Goal: Information Seeking & Learning: Learn about a topic

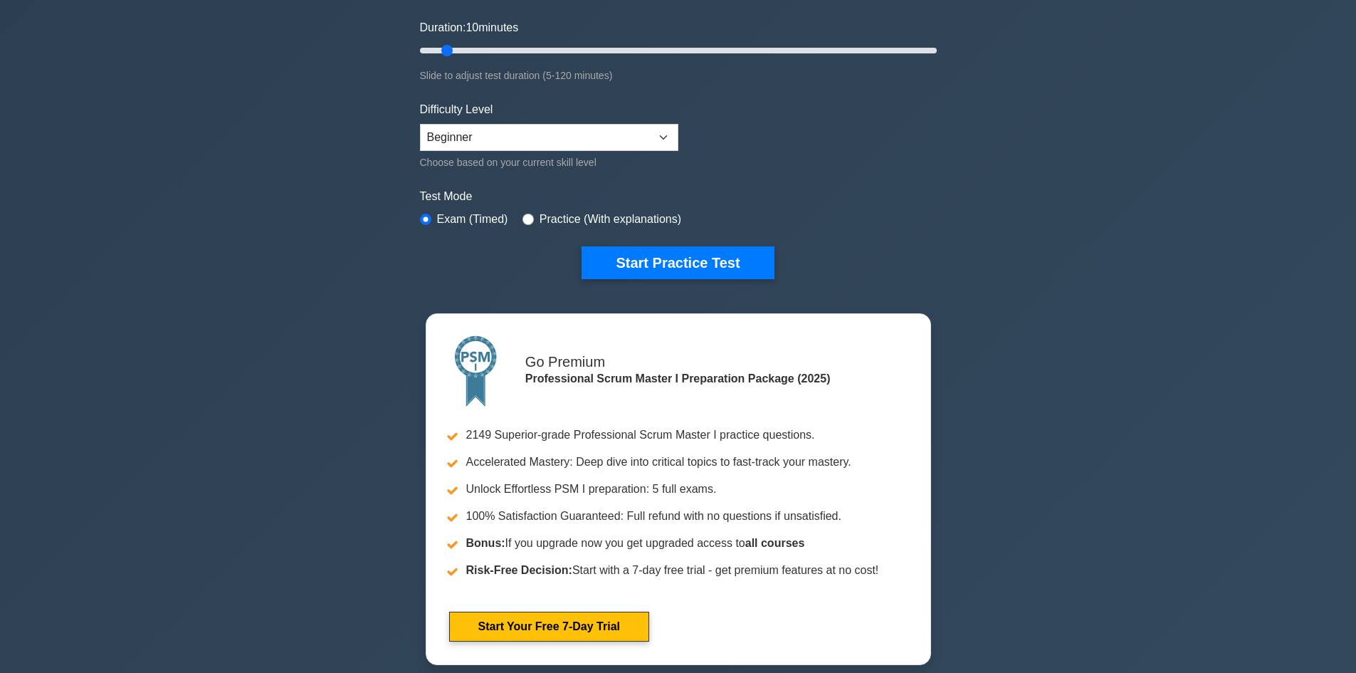
scroll to position [274, 0]
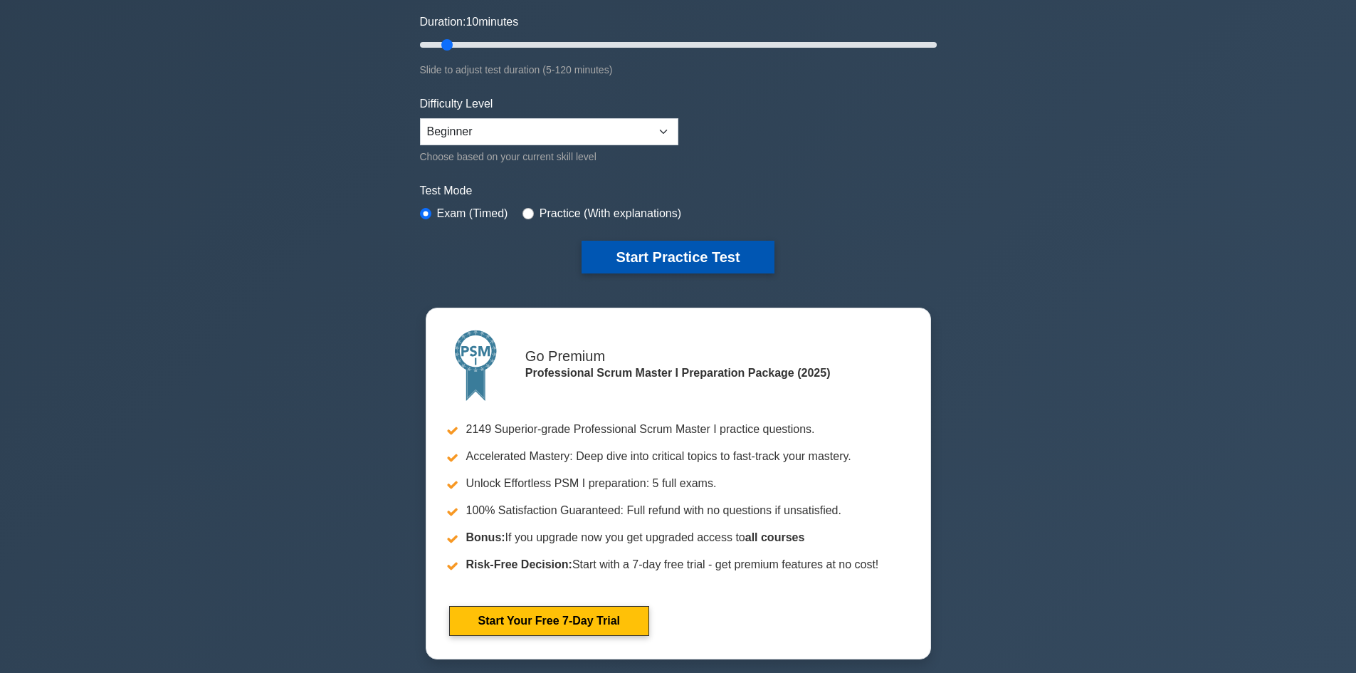
click at [660, 256] on button "Start Practice Test" at bounding box center [677, 257] width 192 height 33
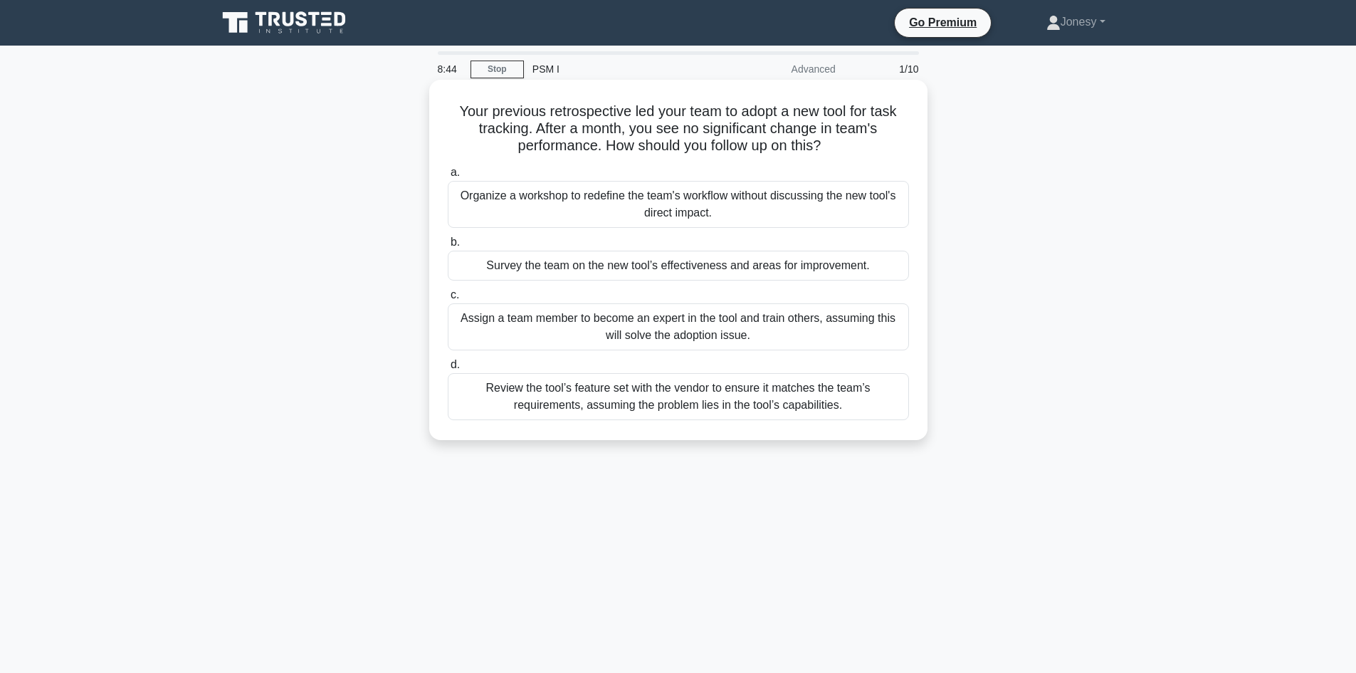
click at [734, 270] on div "Survey the team on the new tool’s effectiveness and areas for improvement." at bounding box center [678, 266] width 461 height 30
click at [448, 247] on input "b. Survey the team on the new tool’s effectiveness and areas for improvement." at bounding box center [448, 242] width 0 height 9
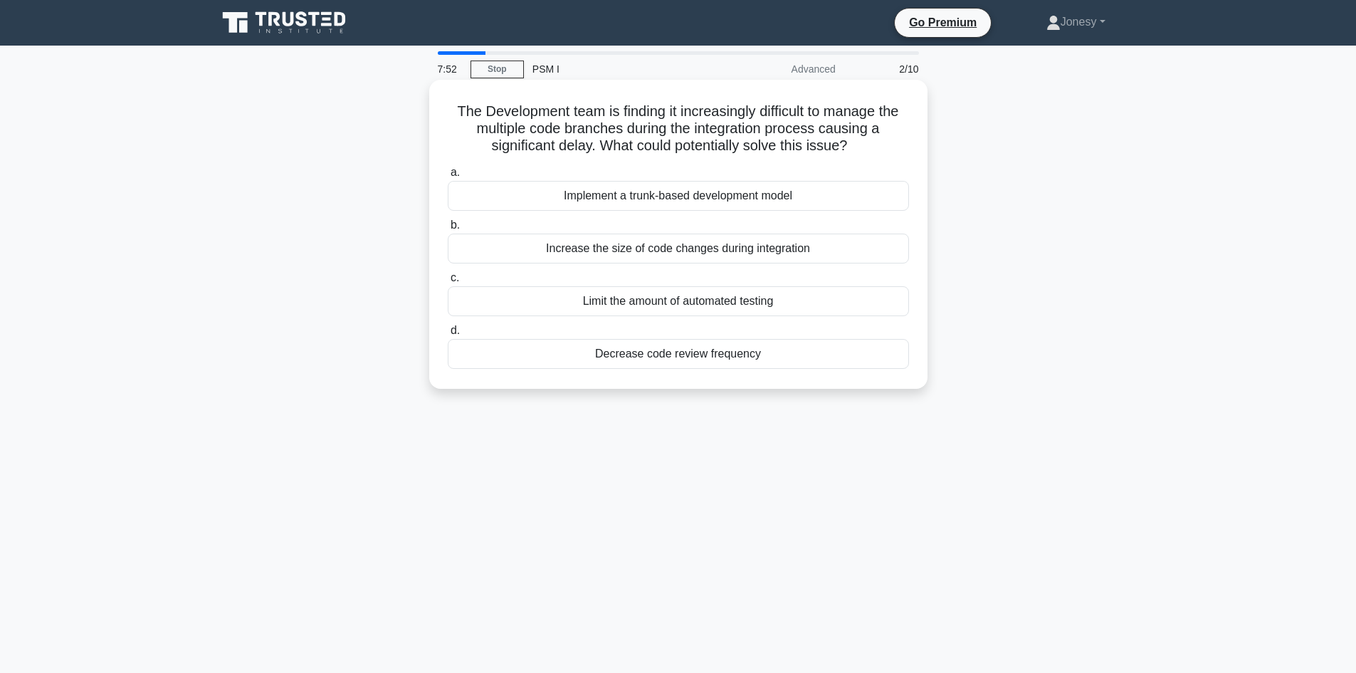
click at [751, 246] on div "Increase the size of code changes during integration" at bounding box center [678, 248] width 461 height 30
click at [448, 230] on input "b. Increase the size of code changes during integration" at bounding box center [448, 225] width 0 height 9
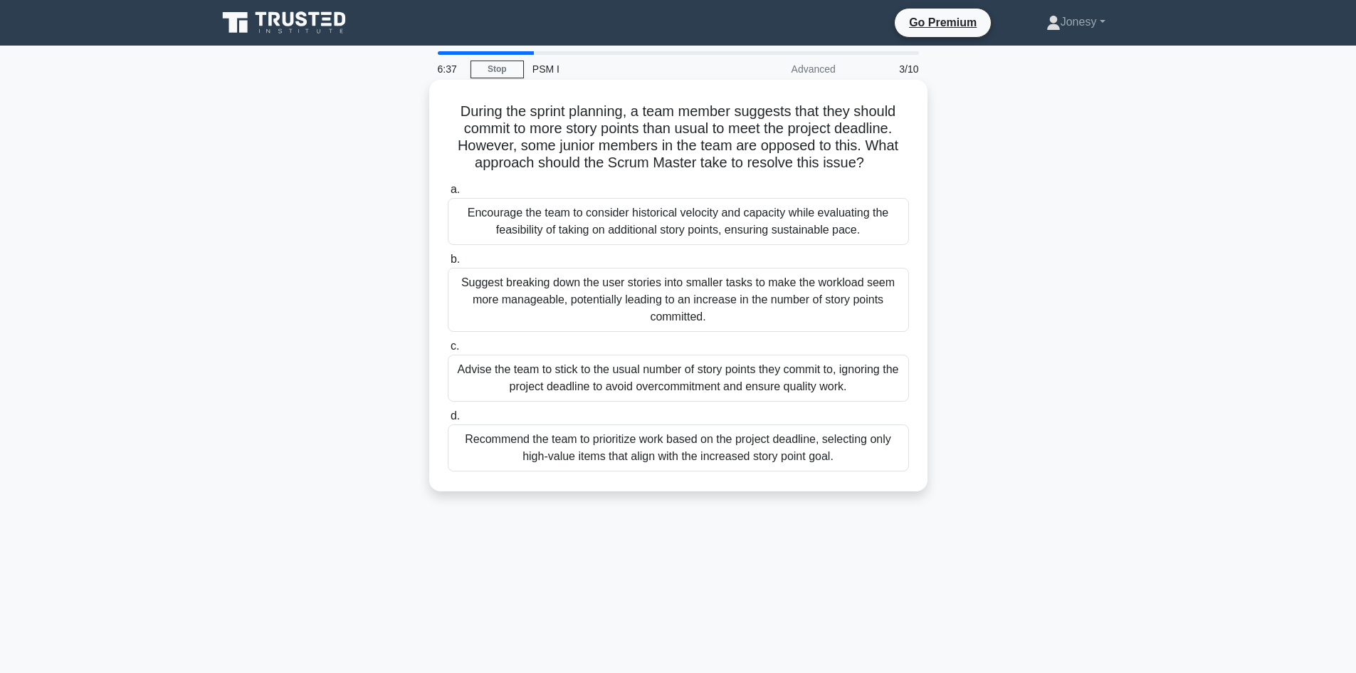
click at [747, 227] on div "Encourage the team to consider historical velocity and capacity while evaluatin…" at bounding box center [678, 221] width 461 height 47
click at [448, 194] on input "a. Encourage the team to consider historical velocity and capacity while evalua…" at bounding box center [448, 189] width 0 height 9
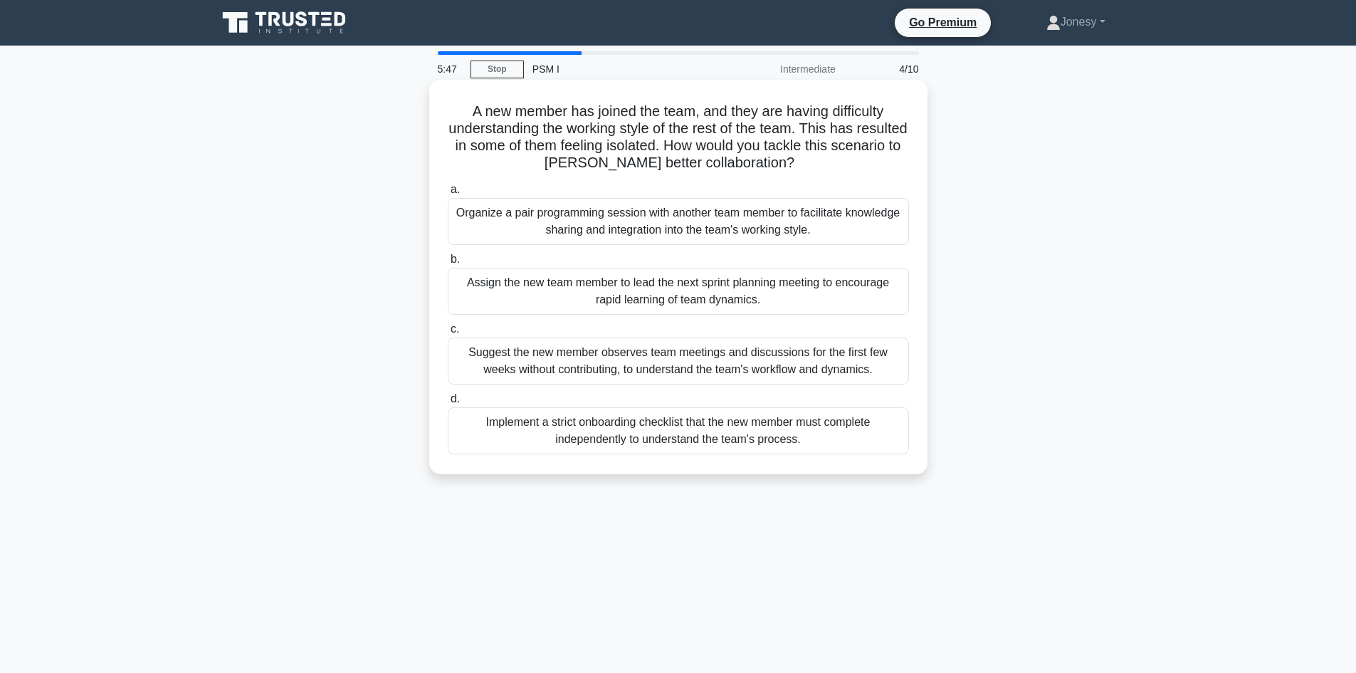
click at [748, 223] on div "Organize a pair programming session with another team member to facilitate know…" at bounding box center [678, 221] width 461 height 47
click at [448, 194] on input "a. Organize a pair programming session with another team member to facilitate k…" at bounding box center [448, 189] width 0 height 9
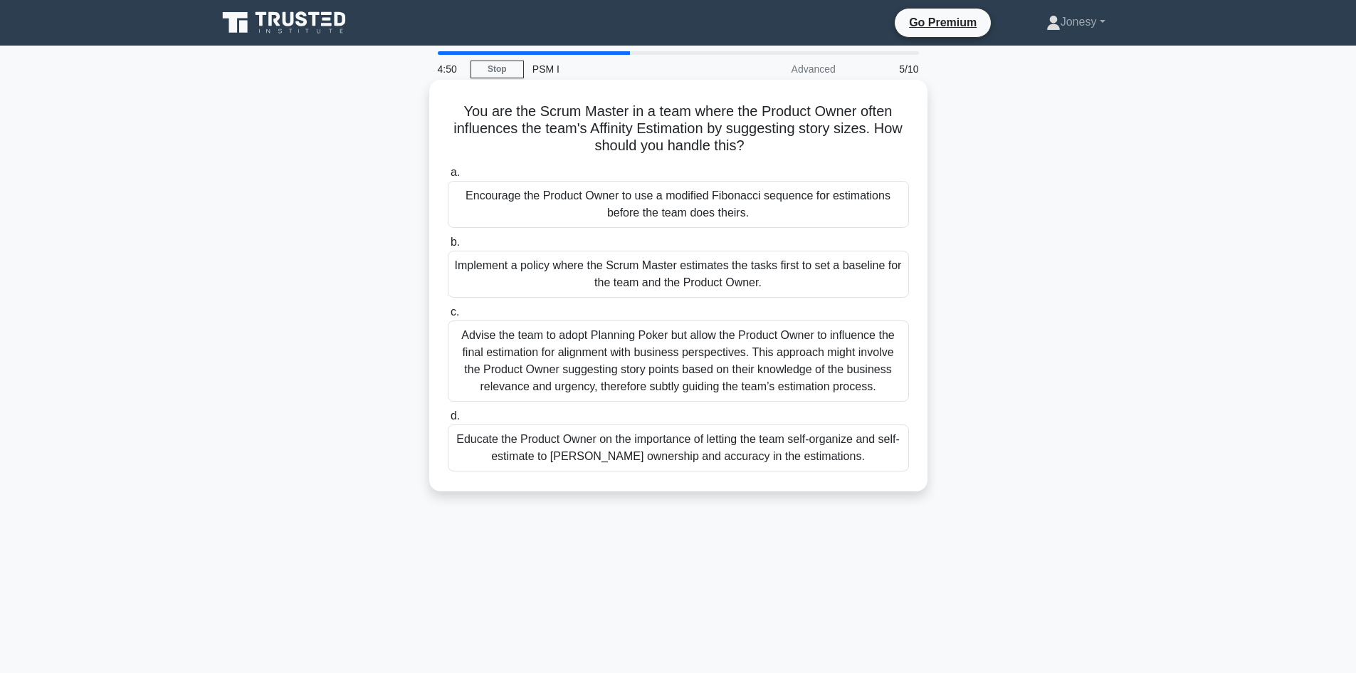
click at [707, 457] on div "Educate the Product Owner on the importance of letting the team self-organize a…" at bounding box center [678, 447] width 461 height 47
click at [448, 421] on input "d. Educate the Product Owner on the importance of letting the team self-organiz…" at bounding box center [448, 415] width 0 height 9
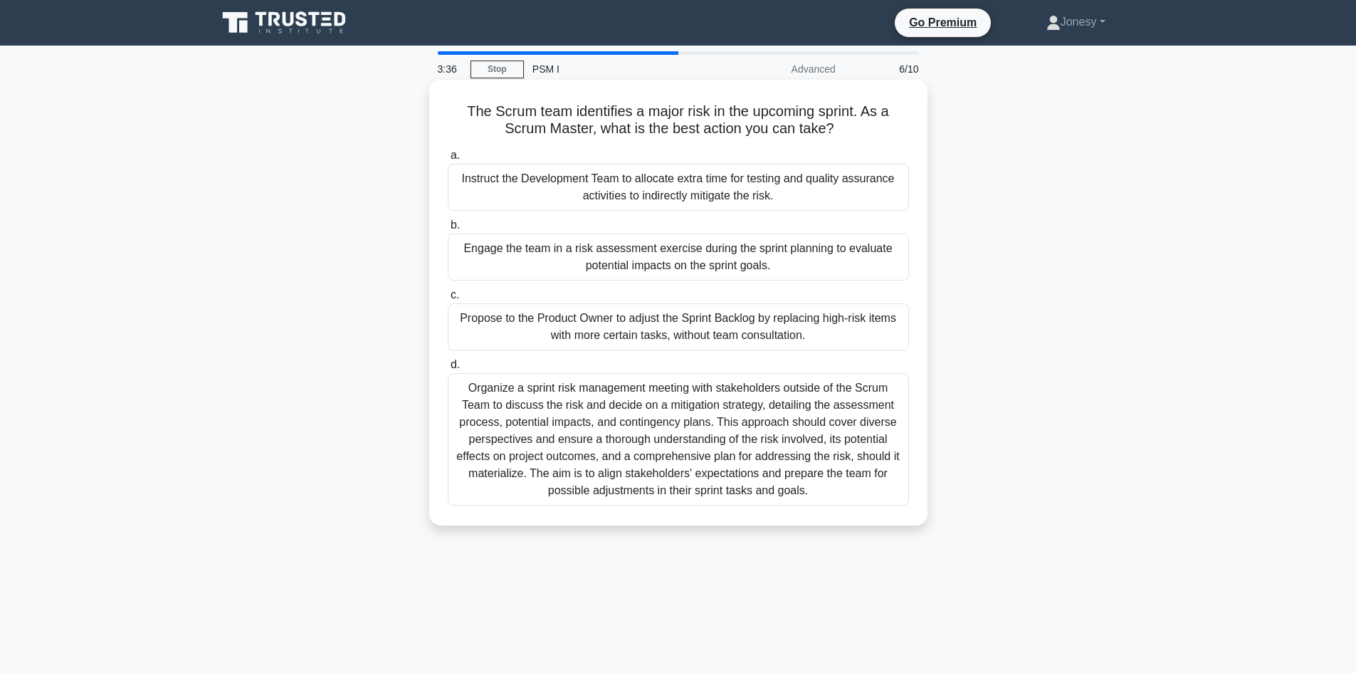
click at [724, 414] on div "Organize a sprint risk management meeting with stakeholders outside of the Scru…" at bounding box center [678, 439] width 461 height 132
click at [448, 369] on input "d. Organize a sprint risk management meeting with stakeholders outside of the S…" at bounding box center [448, 364] width 0 height 9
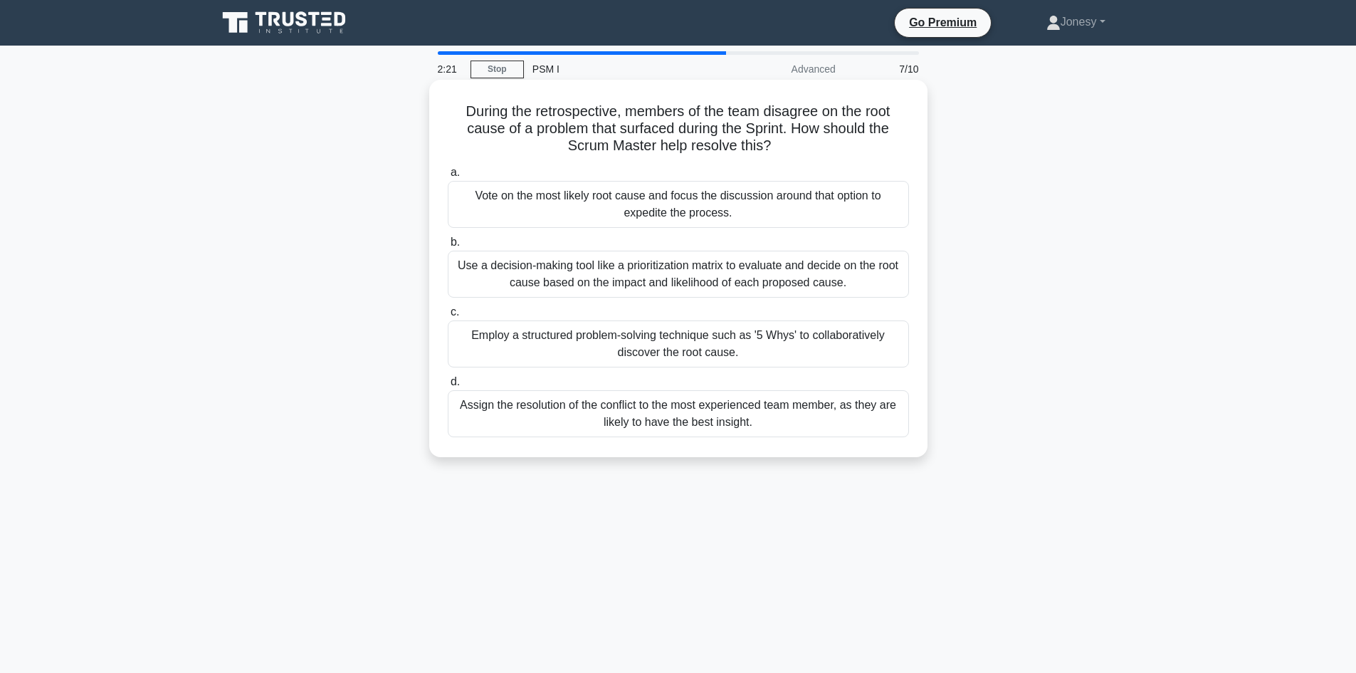
click at [791, 344] on div "Employ a structured problem-solving technique such as '5 Whys' to collaborative…" at bounding box center [678, 343] width 461 height 47
click at [448, 317] on input "c. Employ a structured problem-solving technique such as '5 Whys' to collaborat…" at bounding box center [448, 311] width 0 height 9
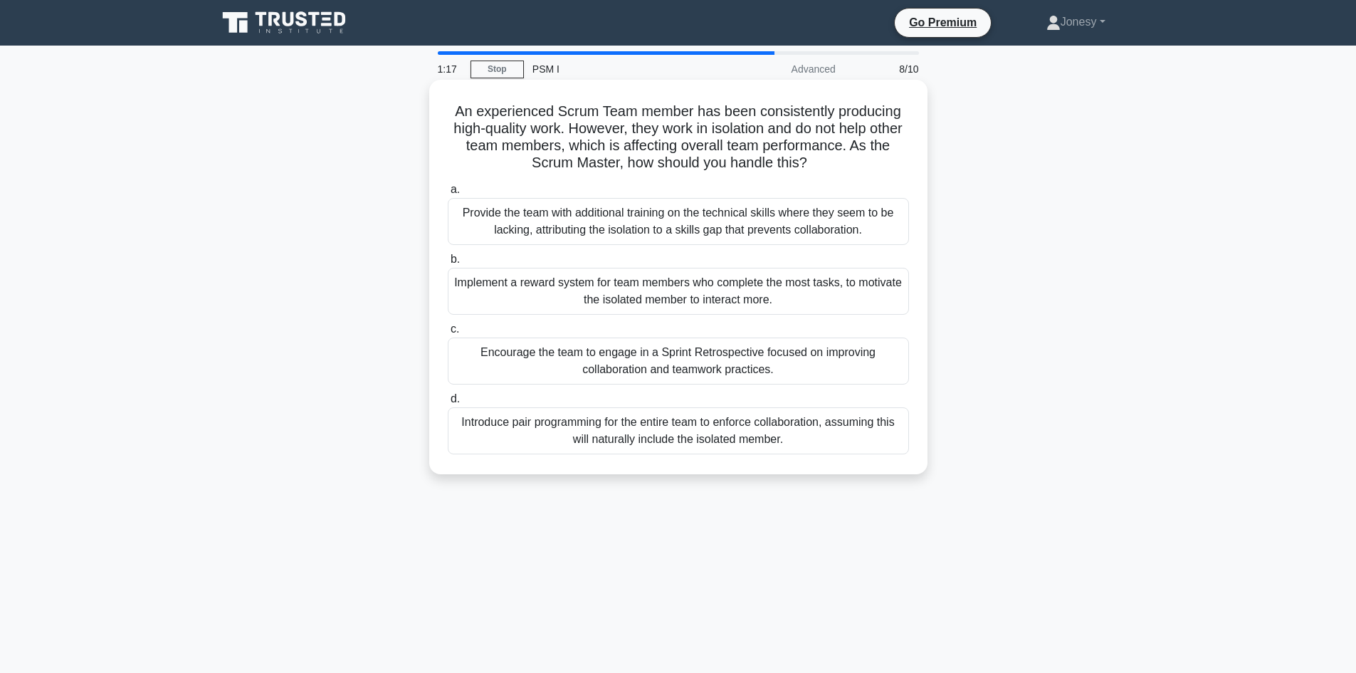
click at [808, 375] on div "Encourage the team to engage in a Sprint Retrospective focused on improving col…" at bounding box center [678, 360] width 461 height 47
click at [448, 334] on input "c. Encourage the team to engage in a Sprint Retrospective focused on improving …" at bounding box center [448, 329] width 0 height 9
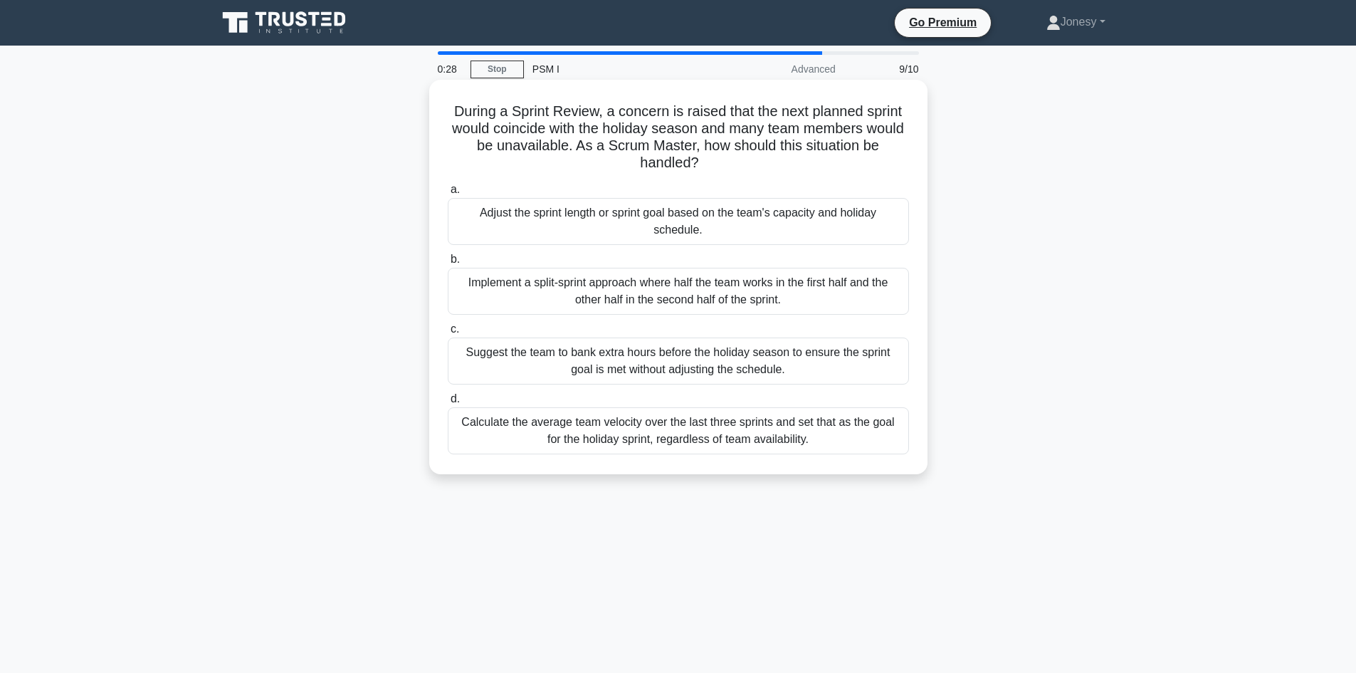
click at [772, 362] on div "Suggest the team to bank extra hours before the holiday season to ensure the sp…" at bounding box center [678, 360] width 461 height 47
click at [448, 334] on input "c. Suggest the team to bank extra hours before the holiday season to ensure the…" at bounding box center [448, 329] width 0 height 9
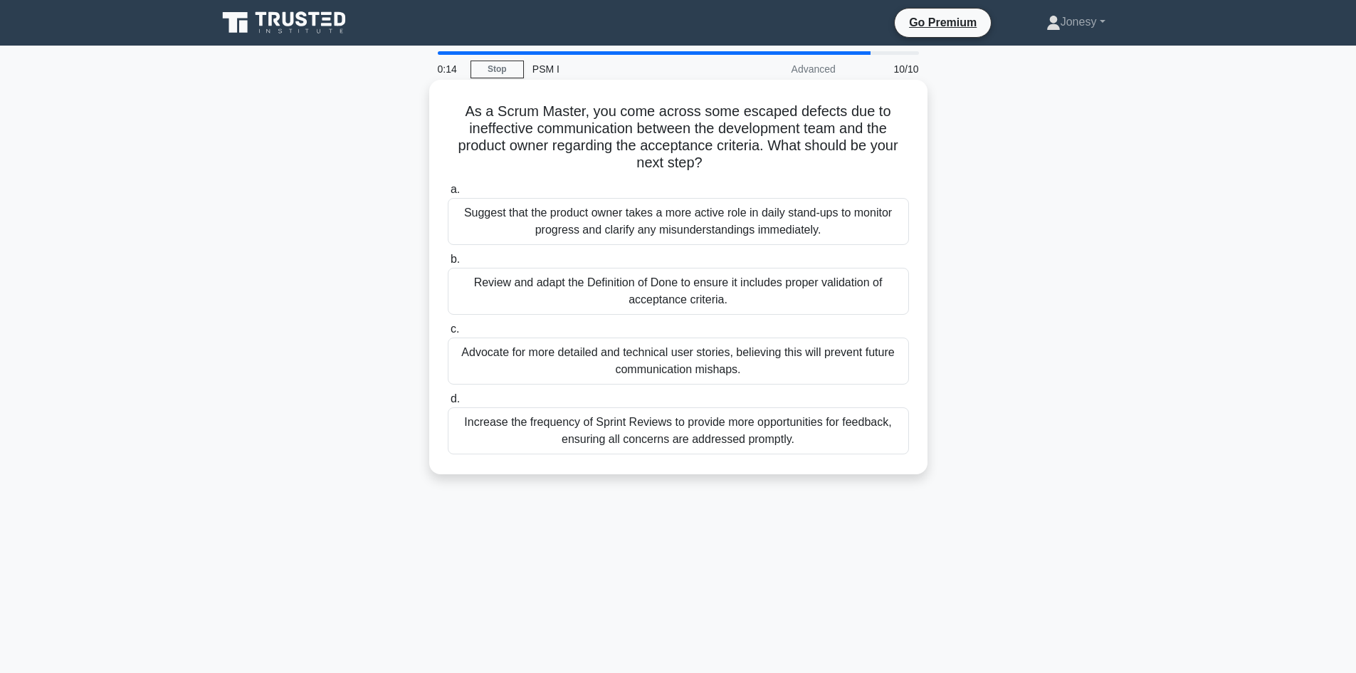
click at [777, 293] on div "Review and adapt the Definition of Done to ensure it includes proper validation…" at bounding box center [678, 291] width 461 height 47
click at [448, 264] on input "b. Review and adapt the Definition of Done to ensure it includes proper validat…" at bounding box center [448, 259] width 0 height 9
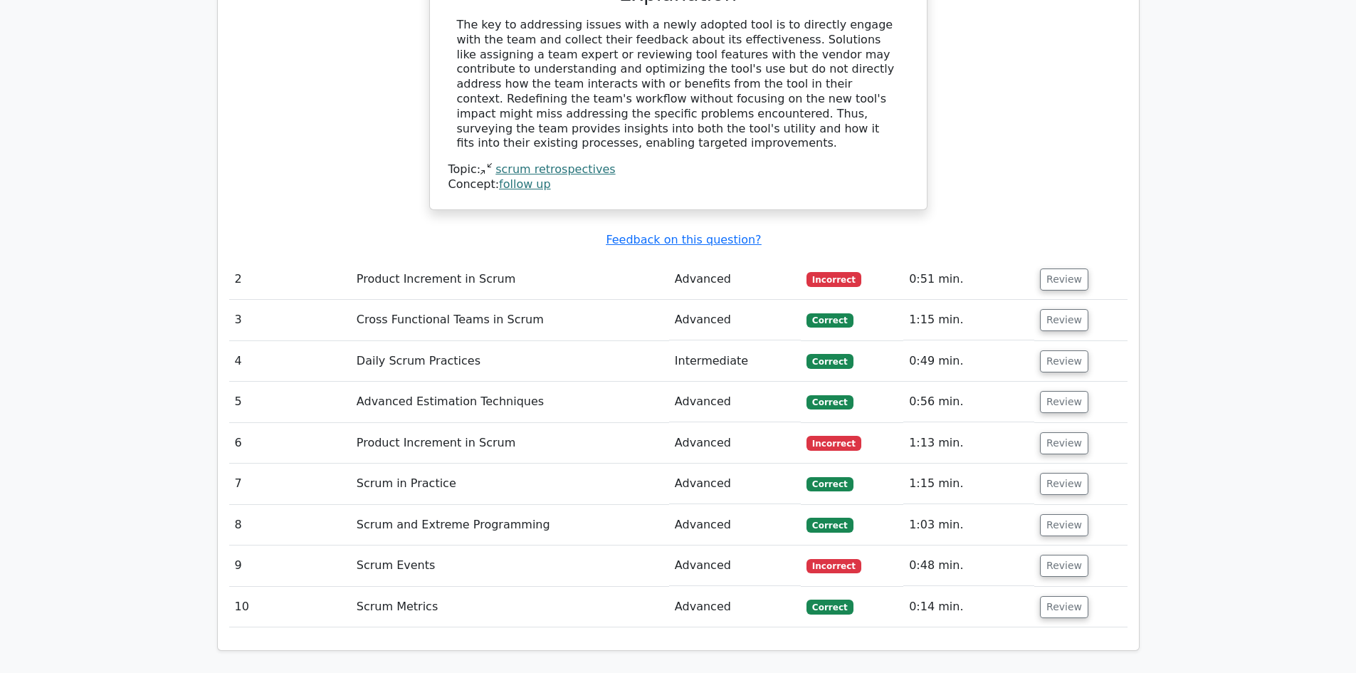
scroll to position [1734, 0]
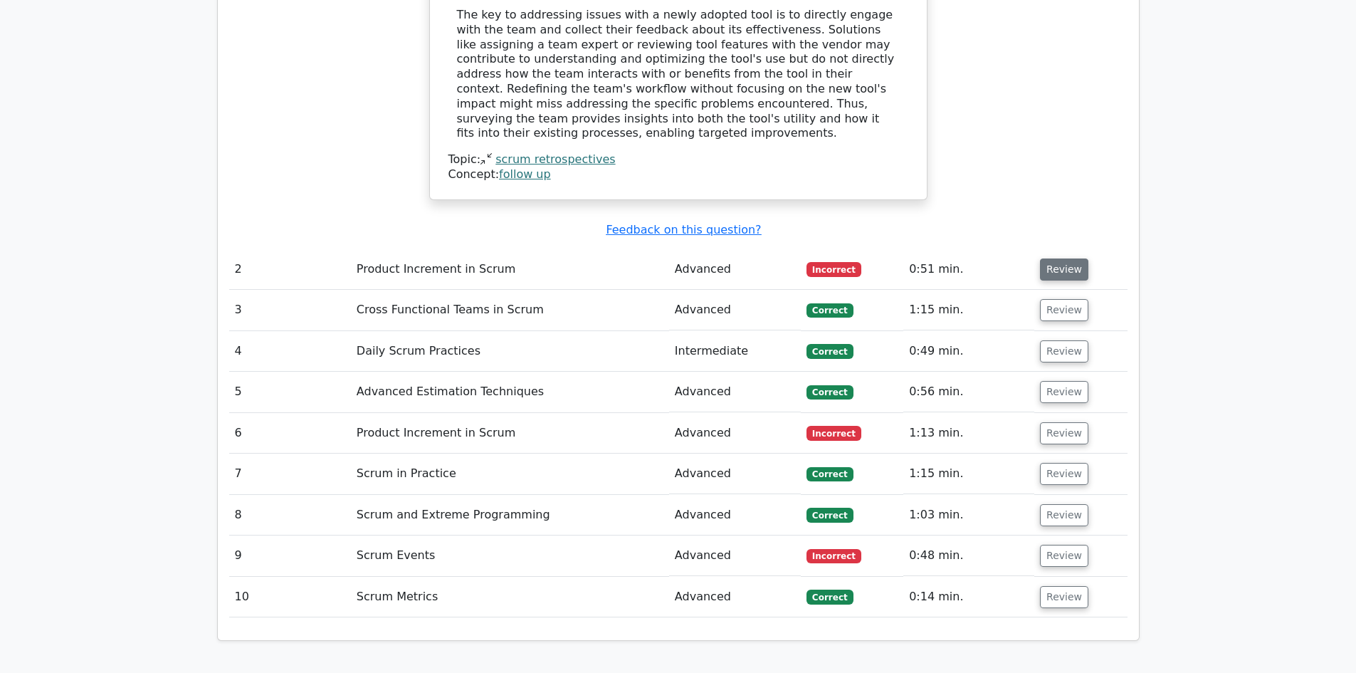
click at [1058, 258] on button "Review" at bounding box center [1064, 269] width 48 height 22
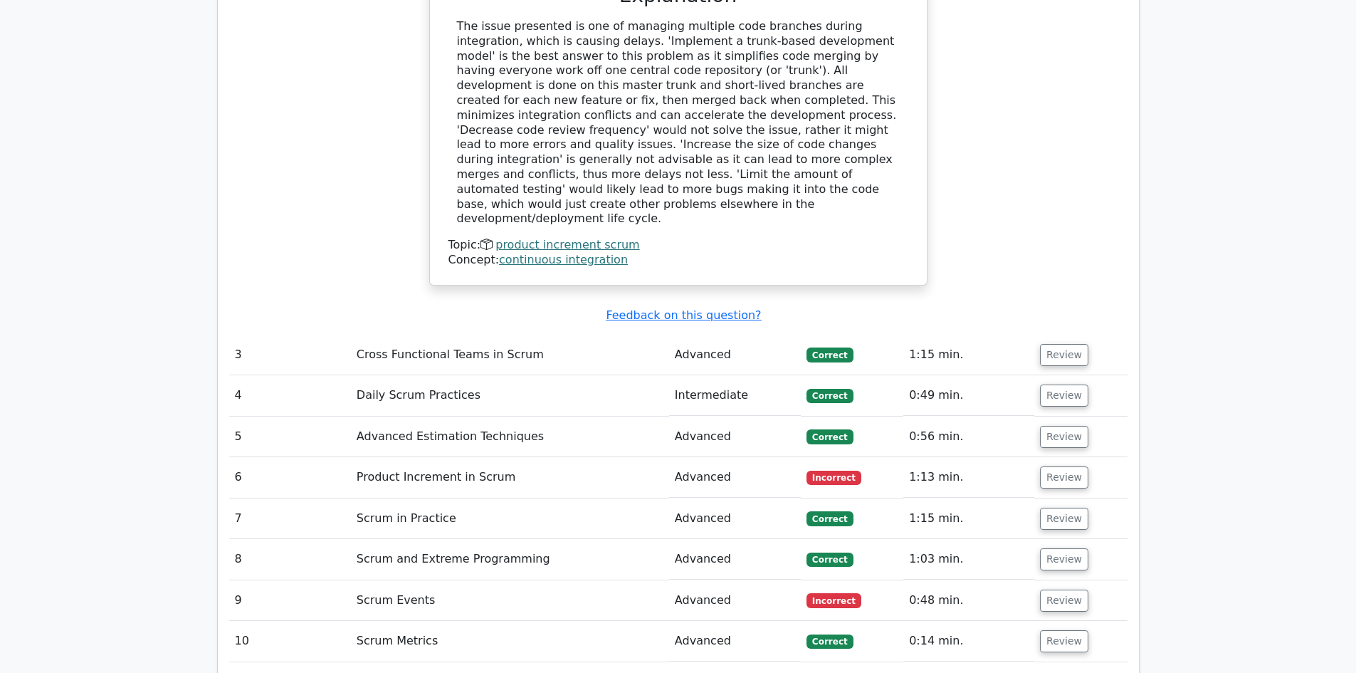
scroll to position [2355, 0]
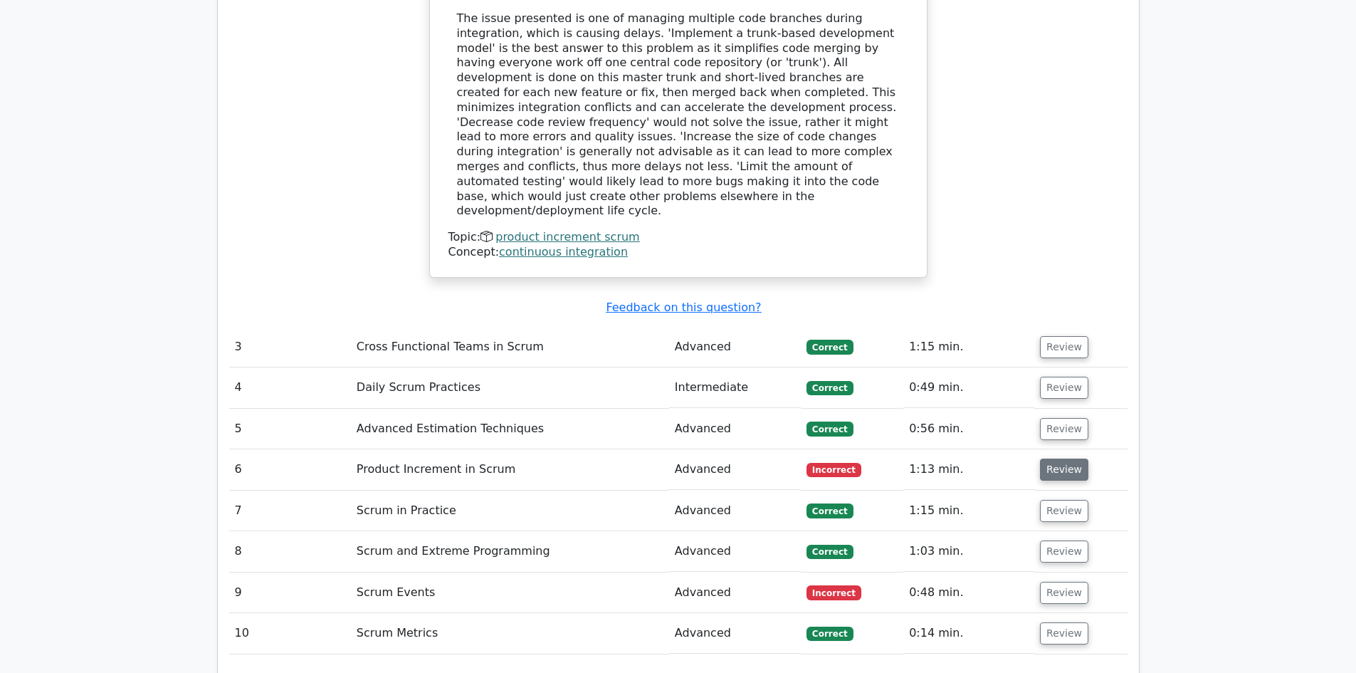
click at [1060, 458] on button "Review" at bounding box center [1064, 469] width 48 height 22
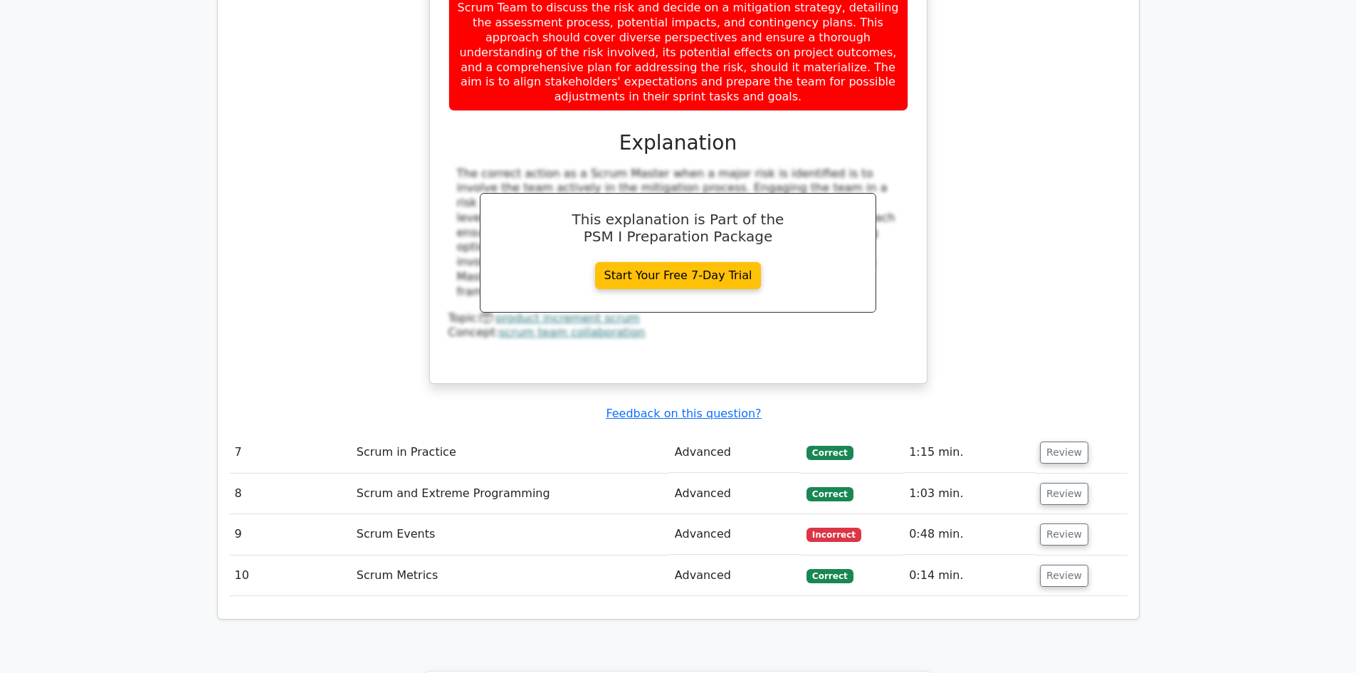
scroll to position [3149, 0]
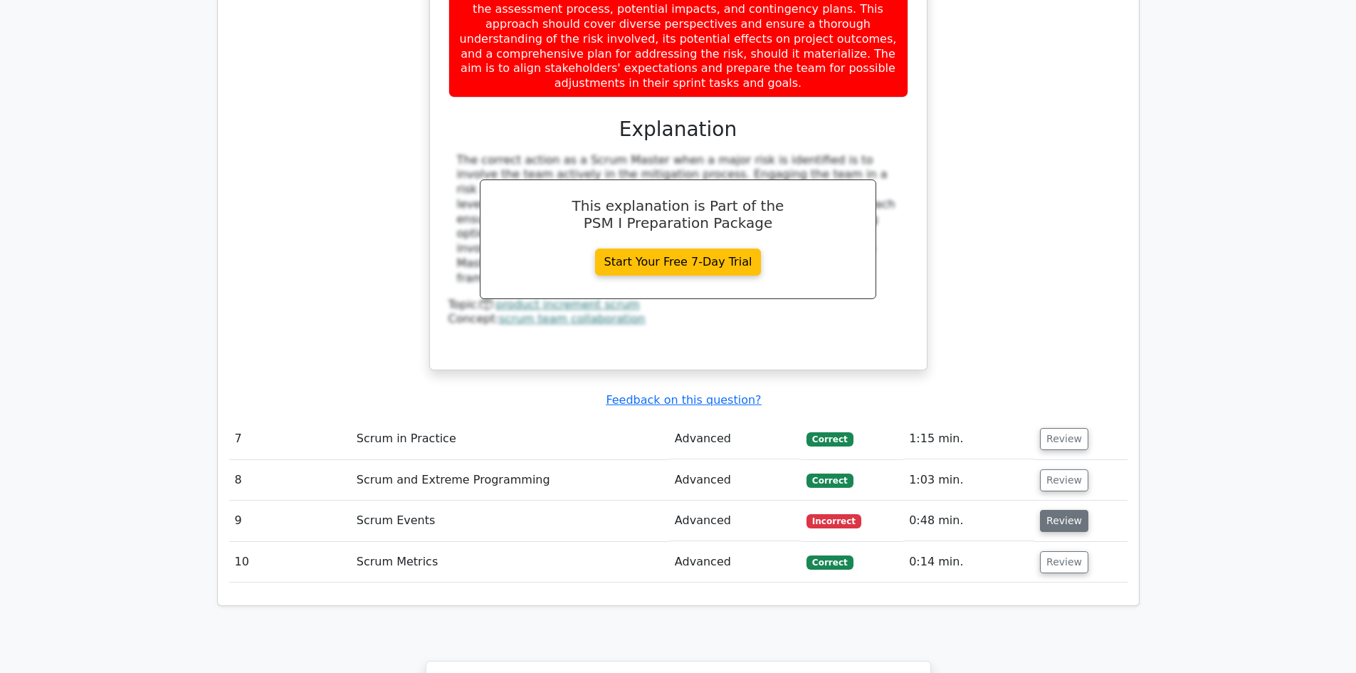
click at [1062, 510] on button "Review" at bounding box center [1064, 521] width 48 height 22
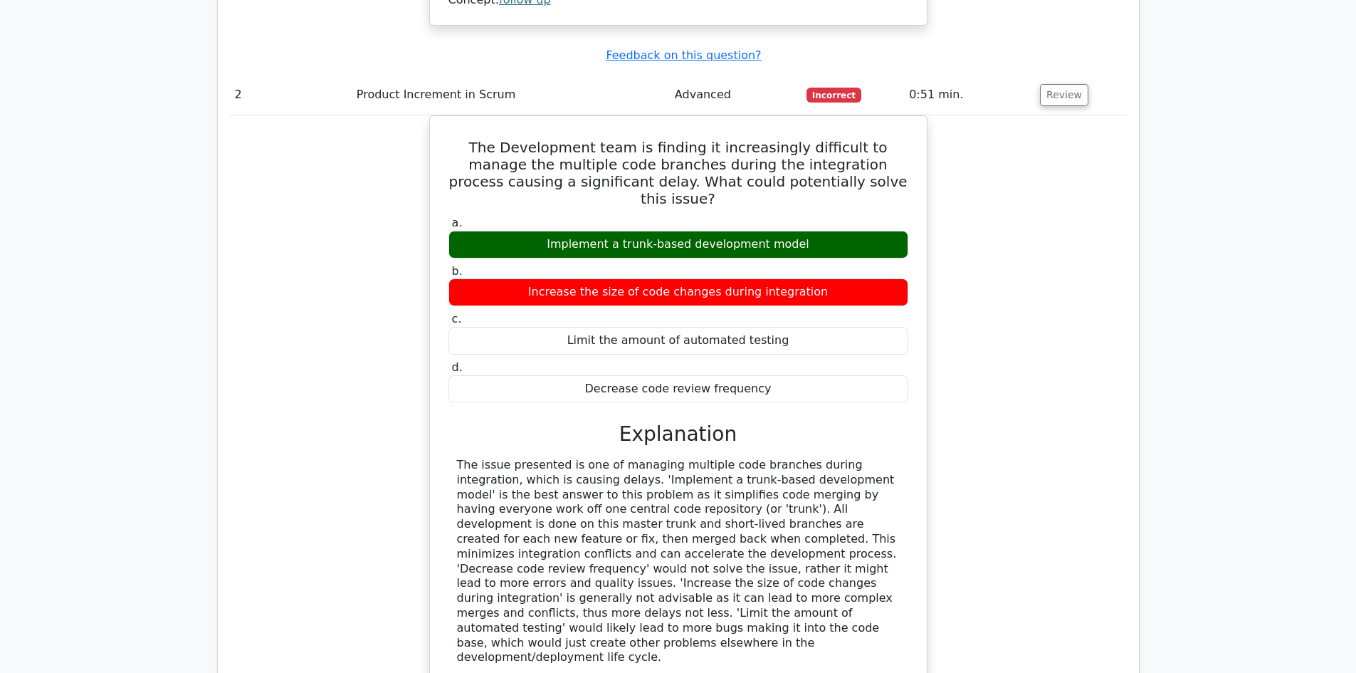
scroll to position [1918, 0]
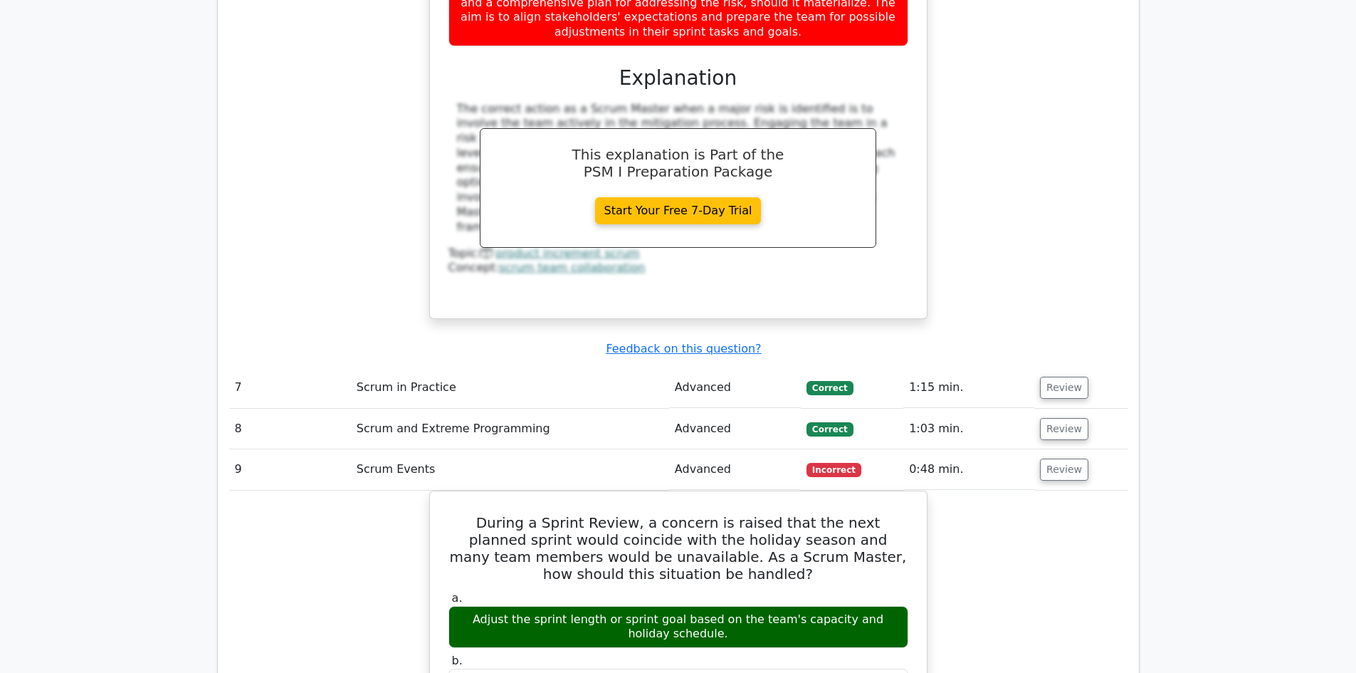
scroll to position [3209, 0]
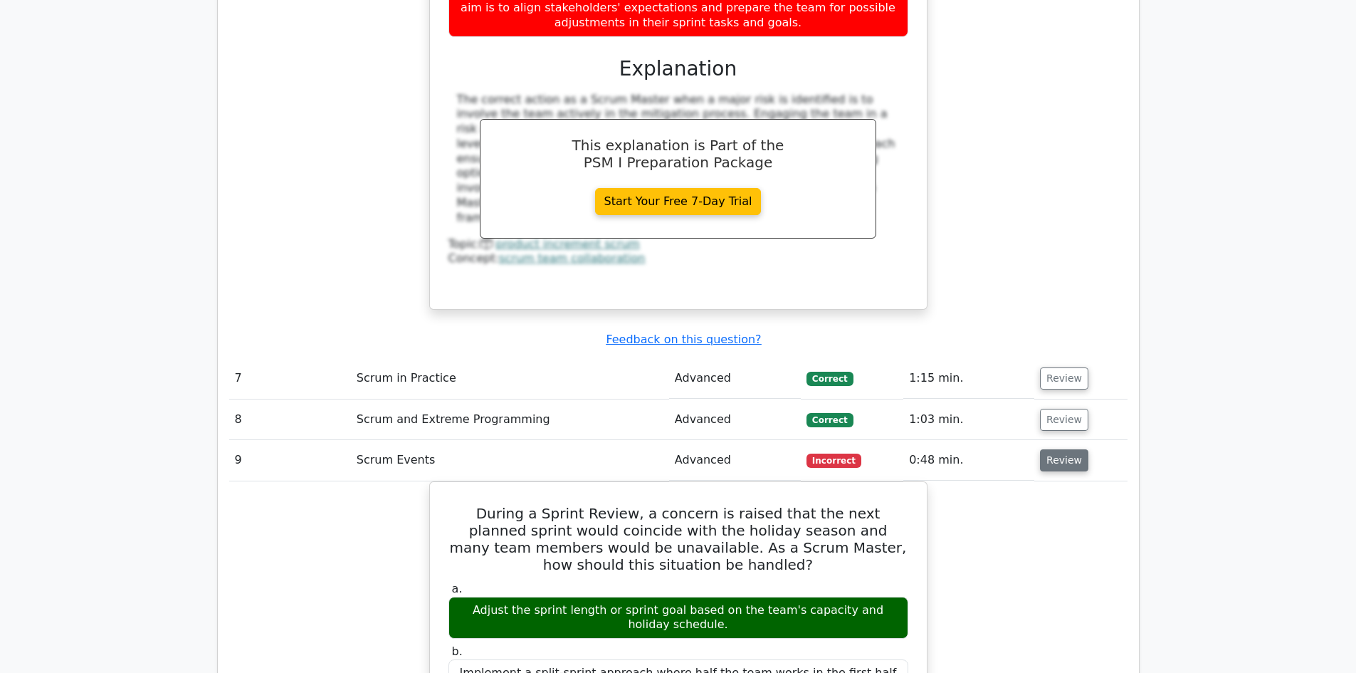
click at [1060, 449] on button "Review" at bounding box center [1064, 460] width 48 height 22
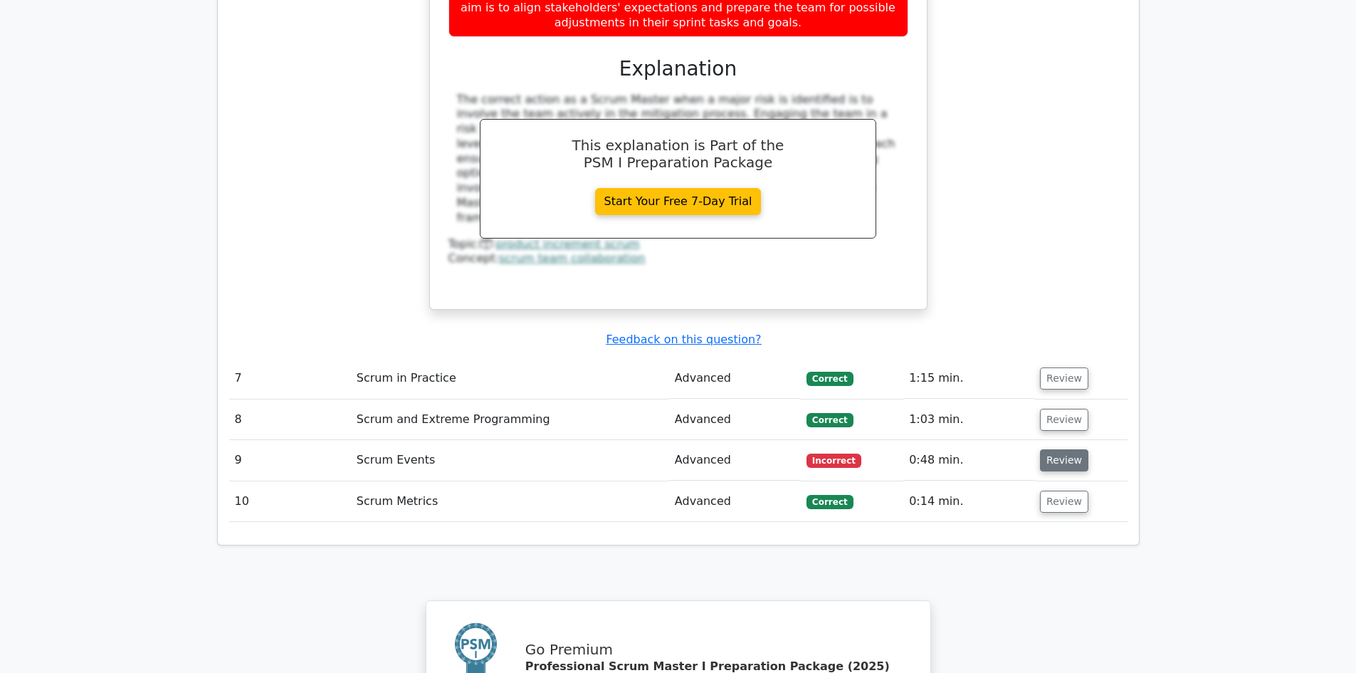
click at [1058, 449] on button "Review" at bounding box center [1064, 460] width 48 height 22
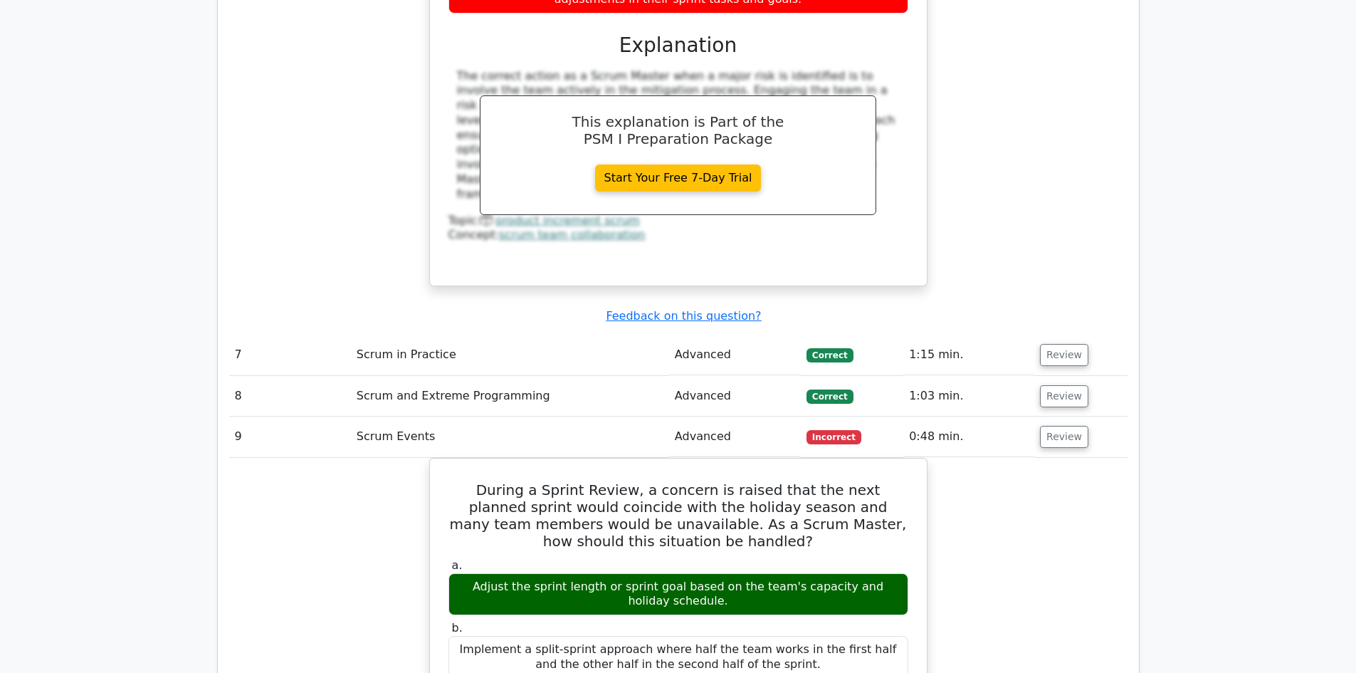
scroll to position [3231, 0]
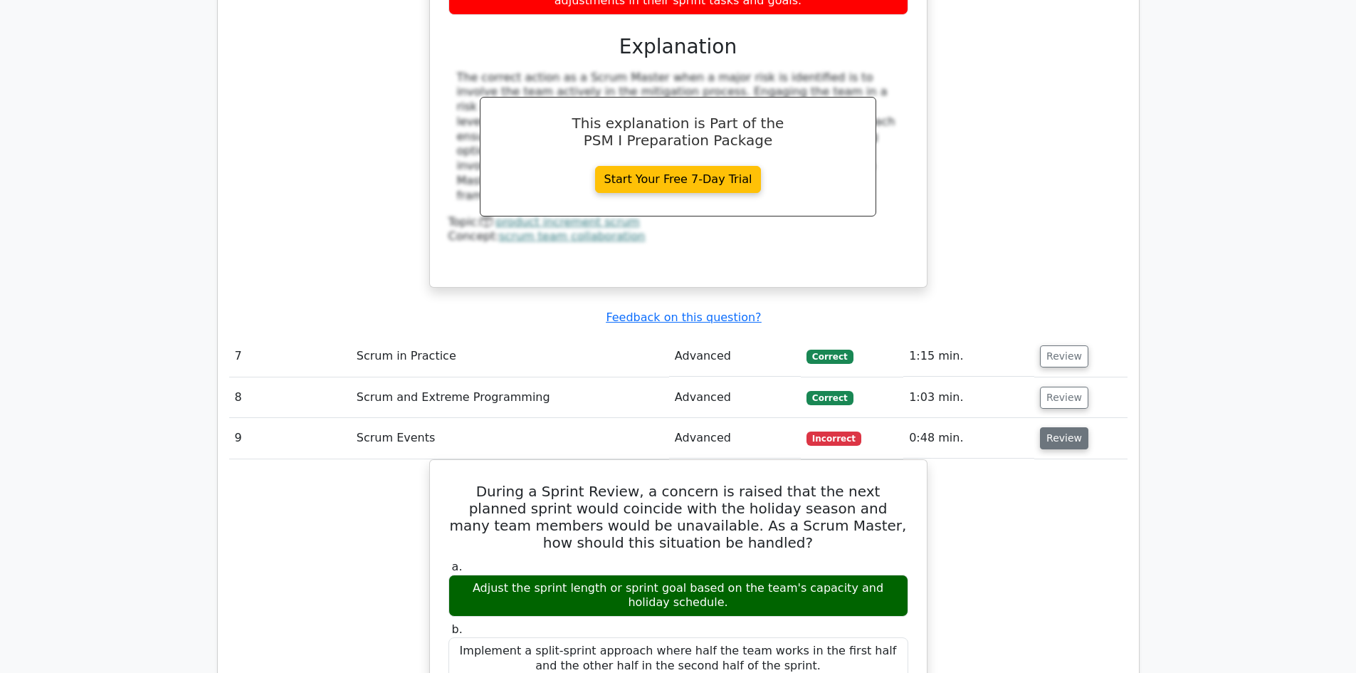
click at [1060, 427] on button "Review" at bounding box center [1064, 438] width 48 height 22
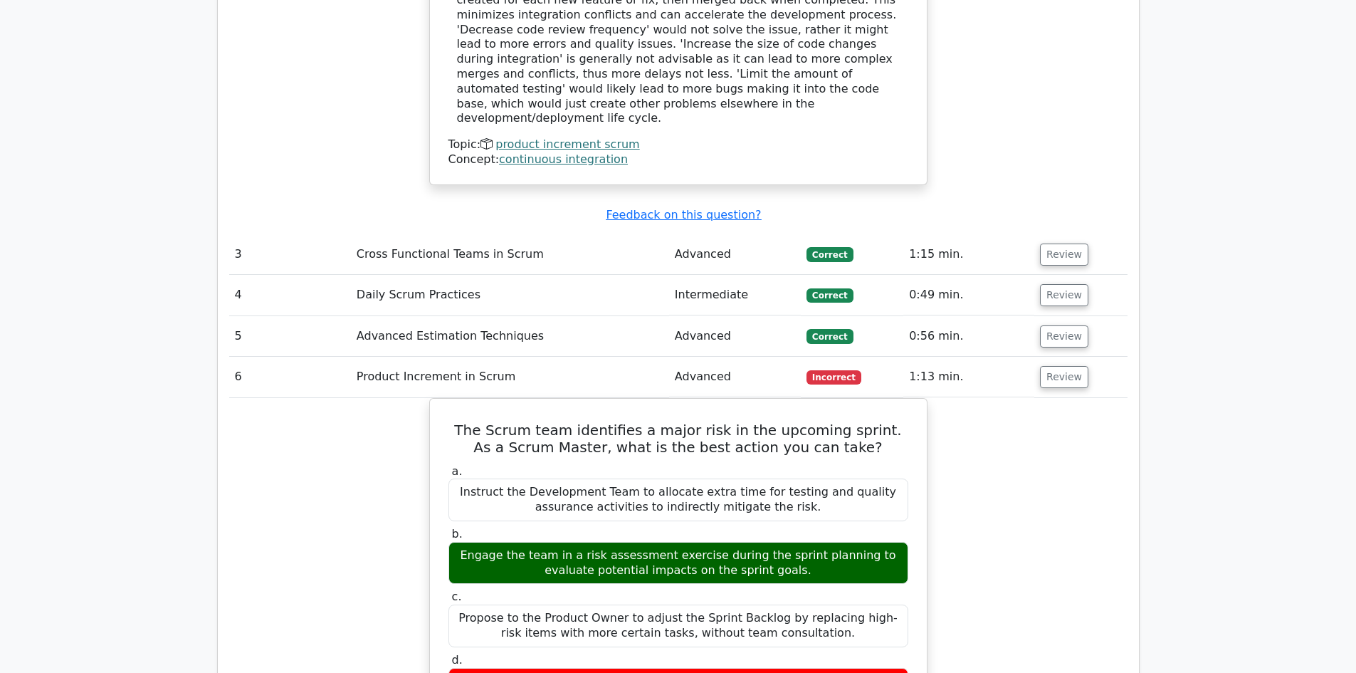
scroll to position [2447, 0]
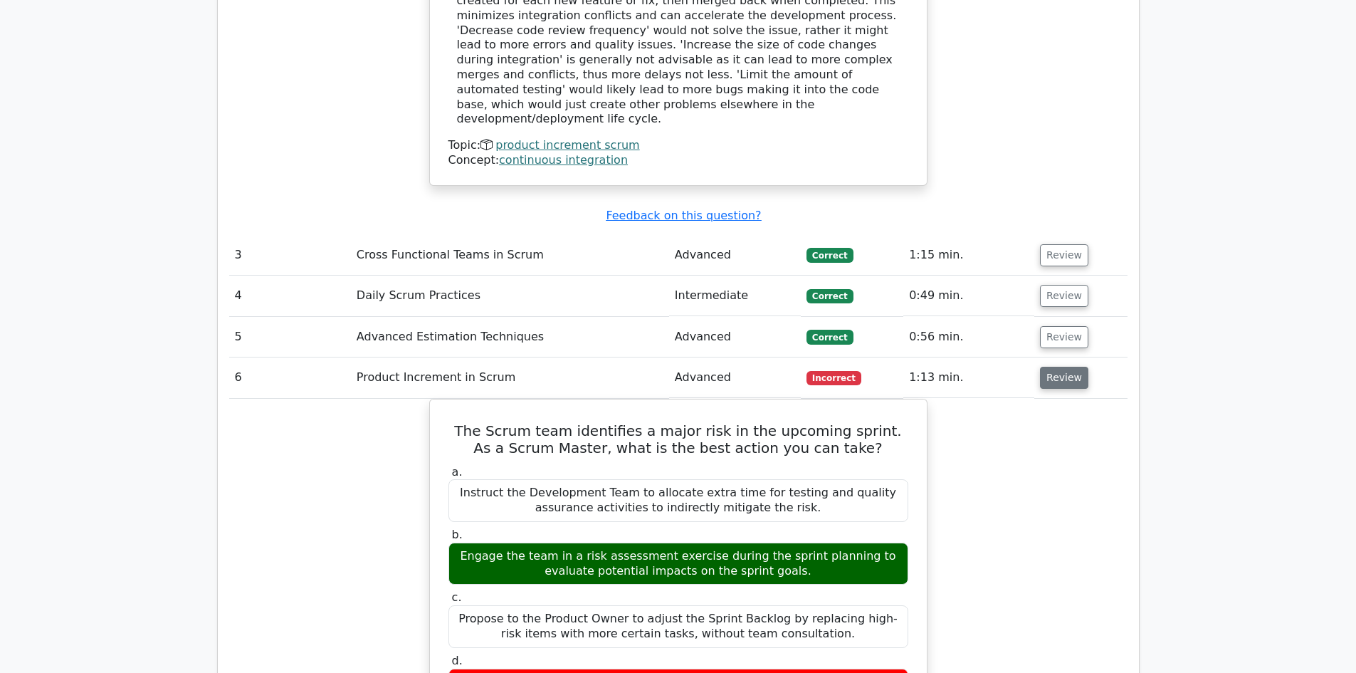
click at [1066, 367] on button "Review" at bounding box center [1064, 378] width 48 height 22
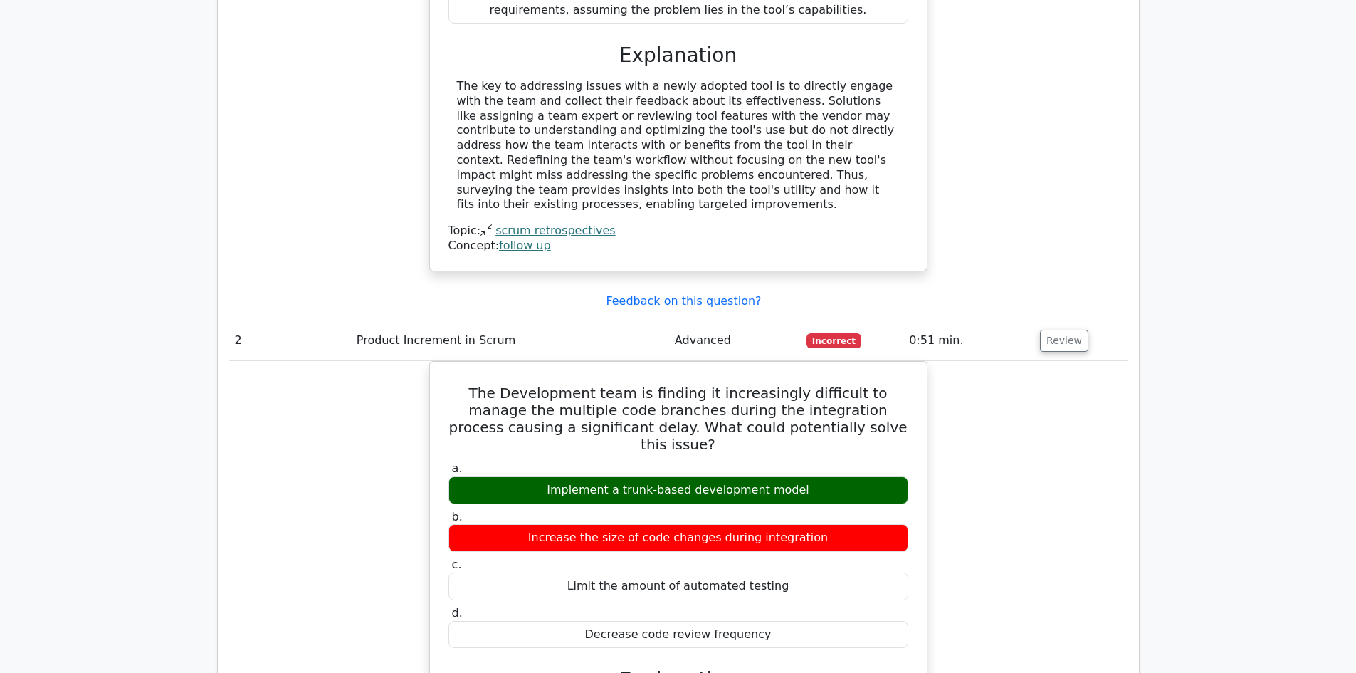
scroll to position [1663, 0]
click at [1049, 330] on button "Review" at bounding box center [1064, 341] width 48 height 22
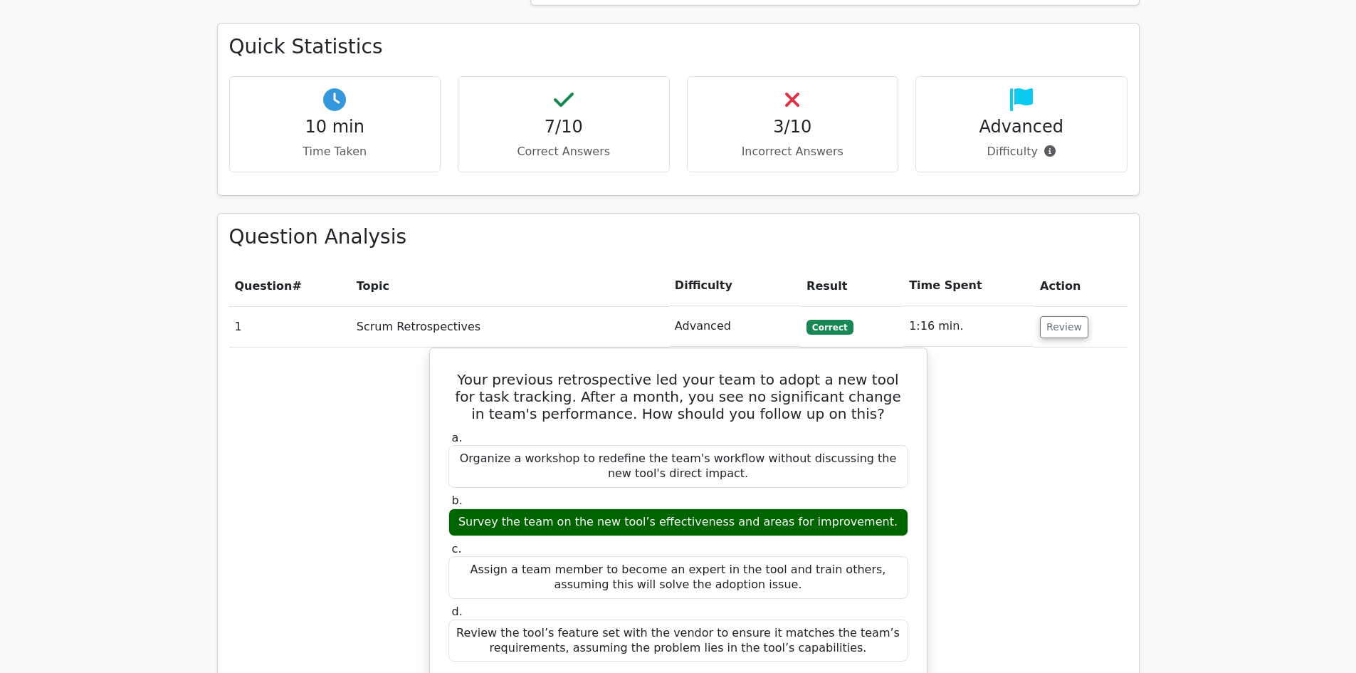
scroll to position [1026, 0]
click at [1066, 316] on button "Review" at bounding box center [1064, 327] width 48 height 22
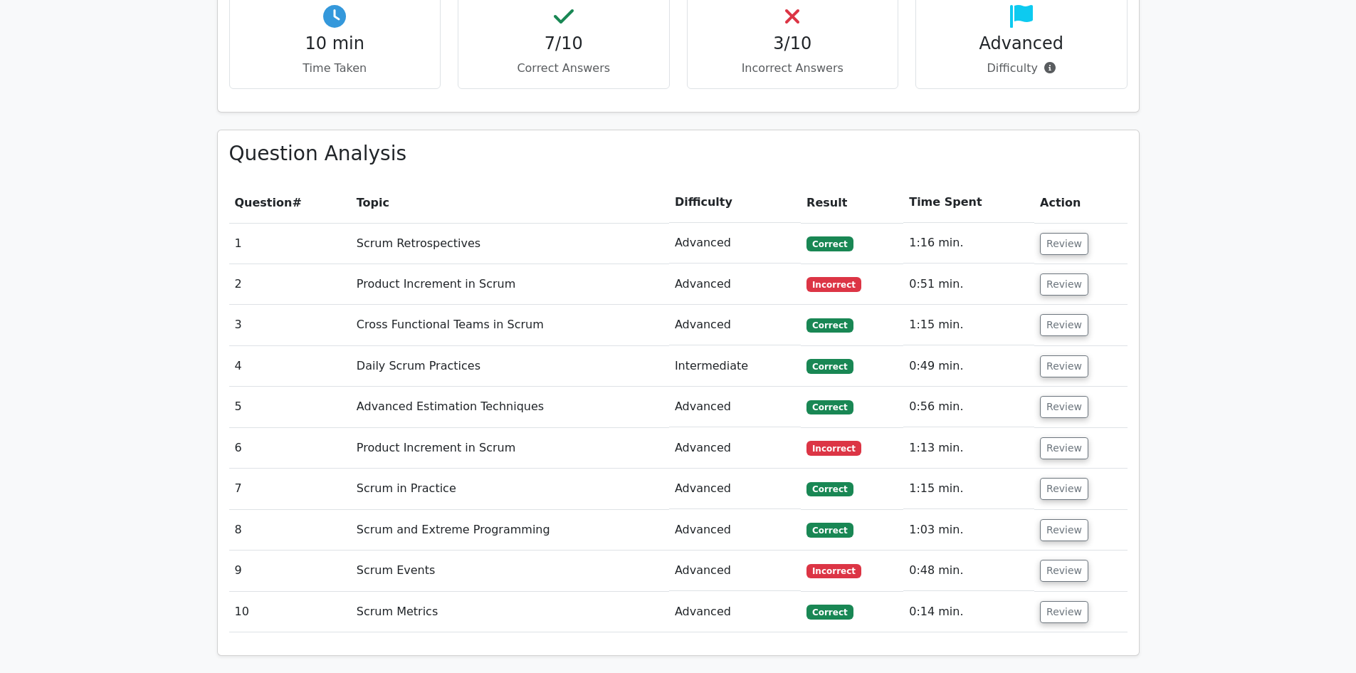
scroll to position [1110, 0]
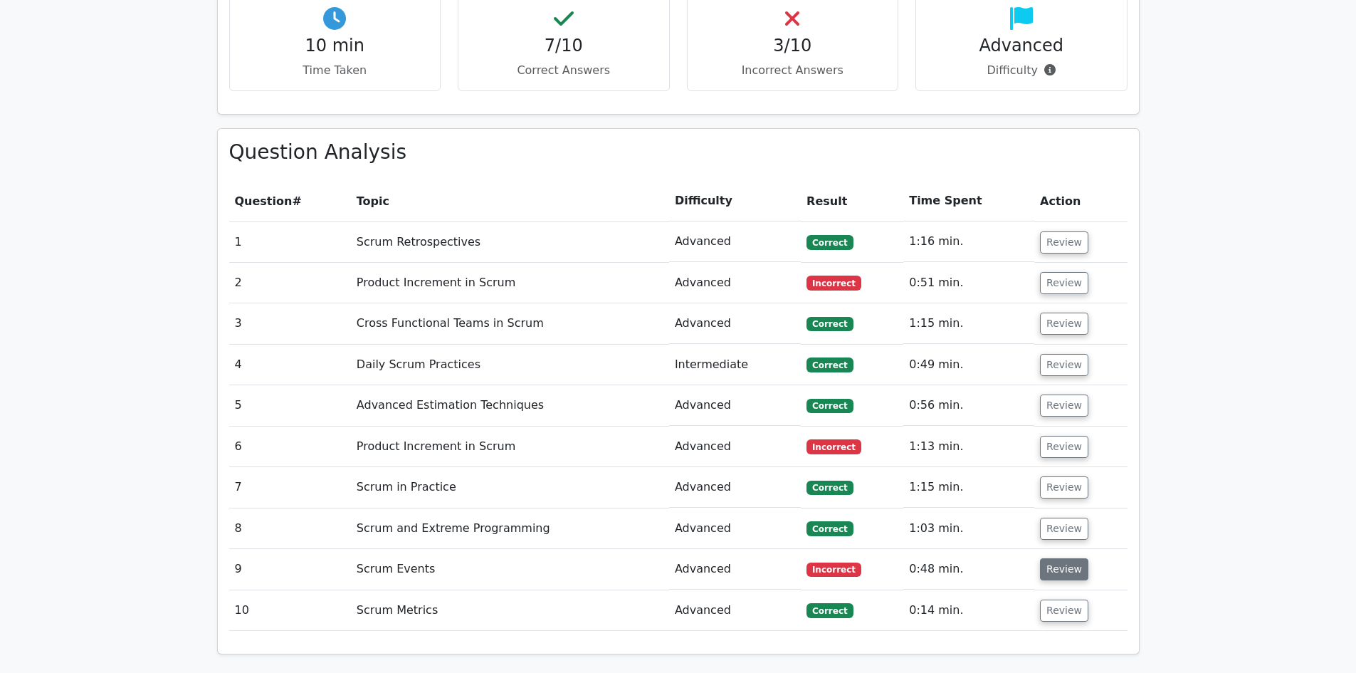
click at [1077, 558] on button "Review" at bounding box center [1064, 569] width 48 height 22
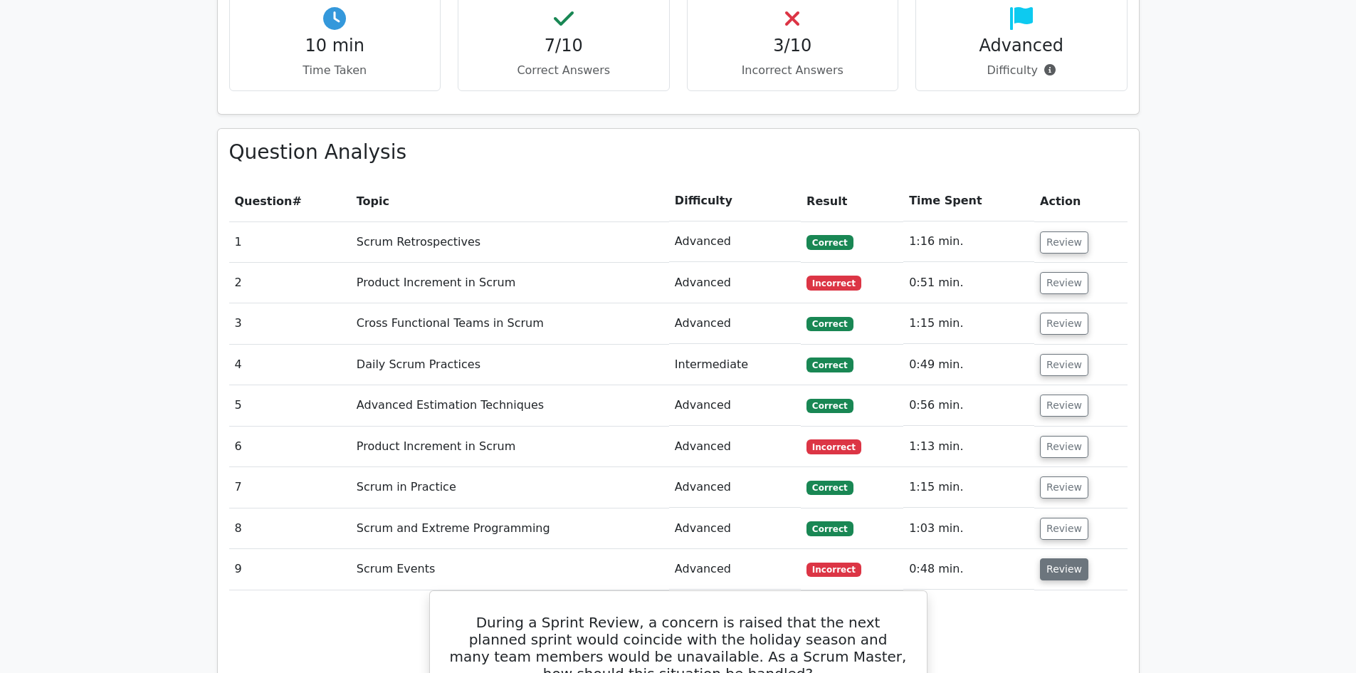
click at [1076, 558] on button "Review" at bounding box center [1064, 569] width 48 height 22
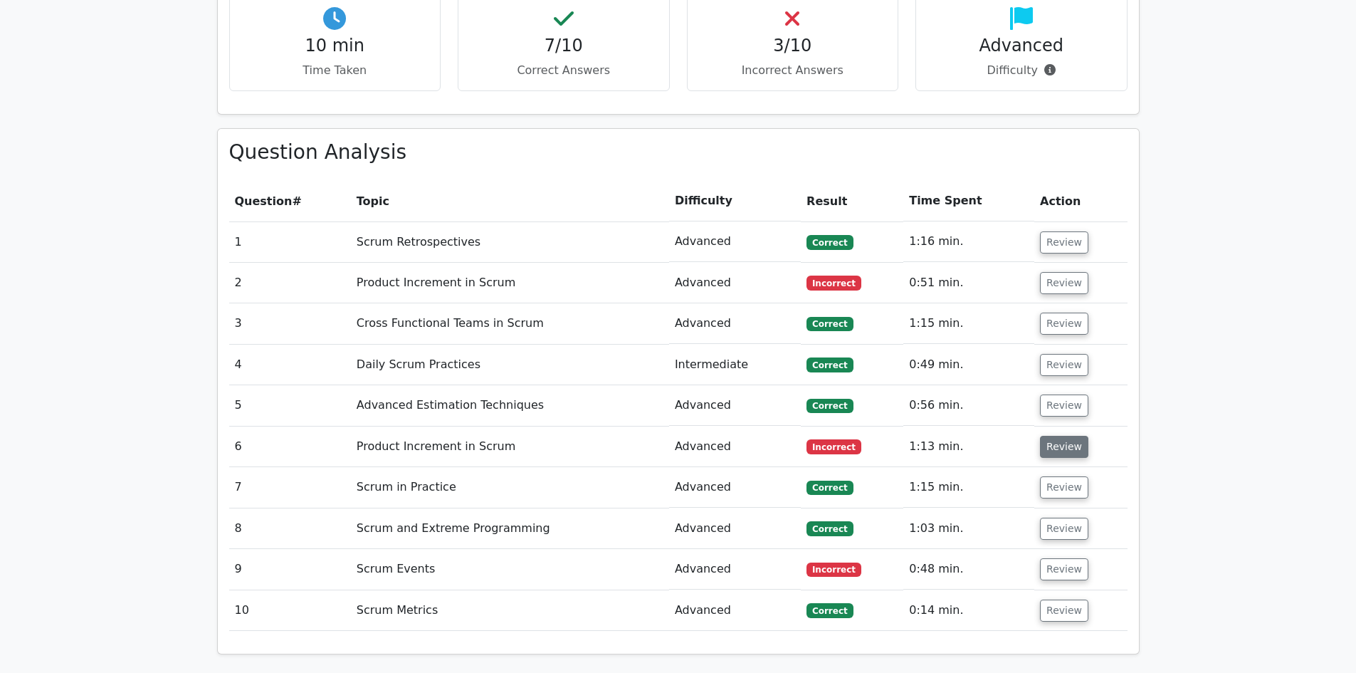
click at [1067, 436] on button "Review" at bounding box center [1064, 447] width 48 height 22
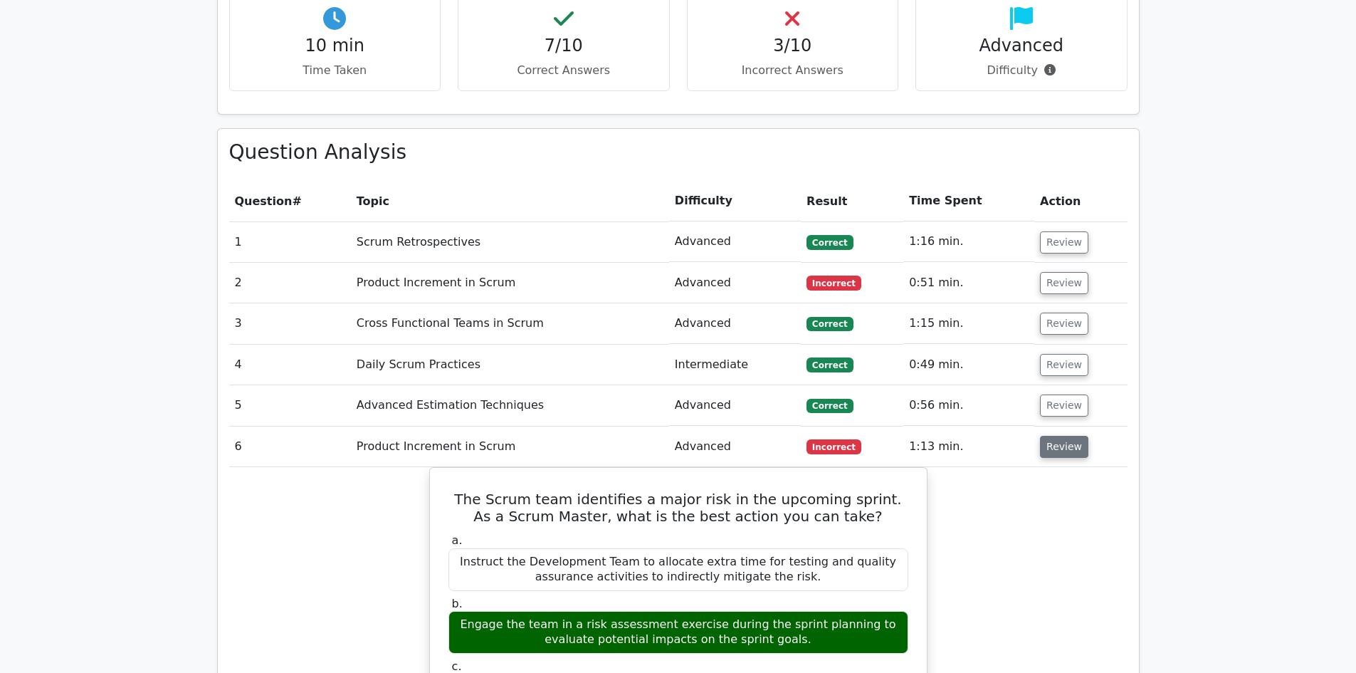
drag, startPoint x: 1067, startPoint y: 396, endPoint x: 1056, endPoint y: 397, distance: 10.8
click at [1056, 436] on button "Review" at bounding box center [1064, 447] width 48 height 22
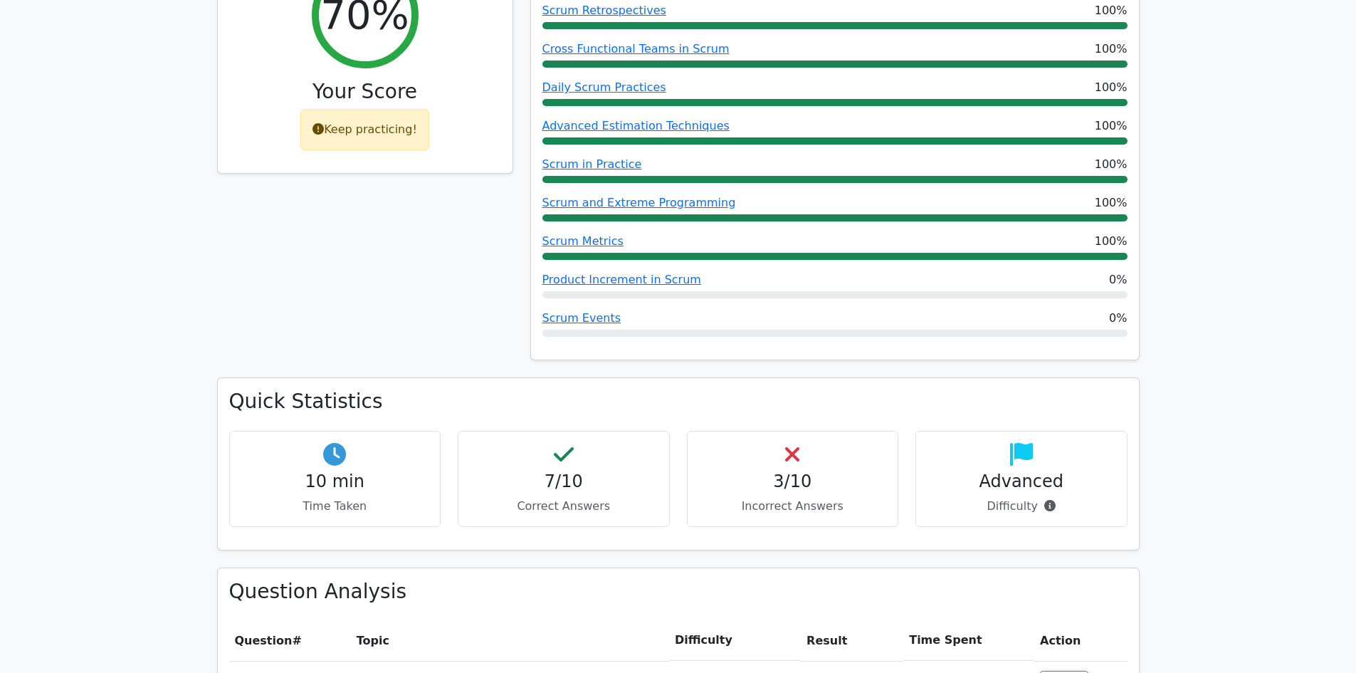
scroll to position [392, 0]
